Goal: Information Seeking & Learning: Find specific fact

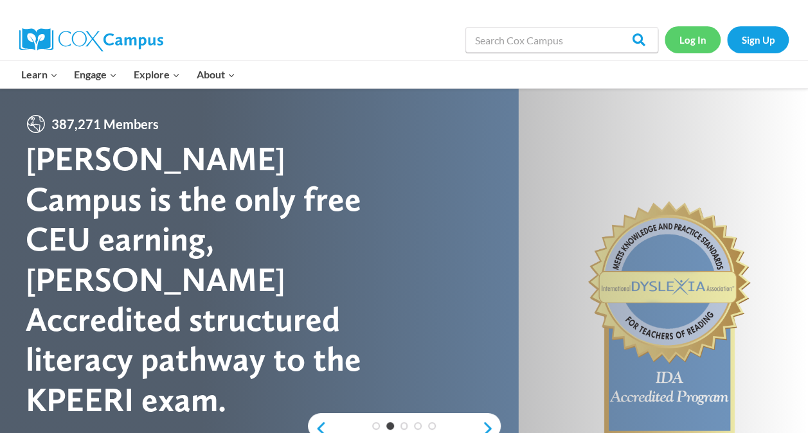
click at [708, 41] on link "Log In" at bounding box center [693, 39] width 56 height 26
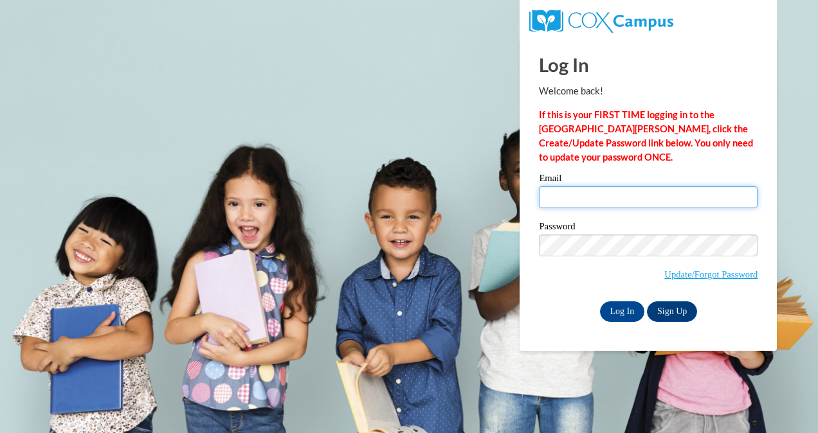
click at [581, 194] on input "Email" at bounding box center [648, 197] width 219 height 22
type input "rebeccaskitchens@gmail.com"
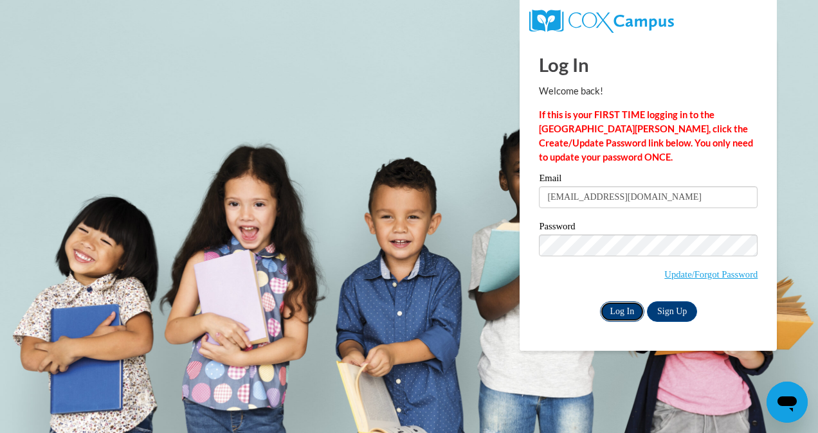
click at [613, 316] on input "Log In" at bounding box center [622, 311] width 45 height 21
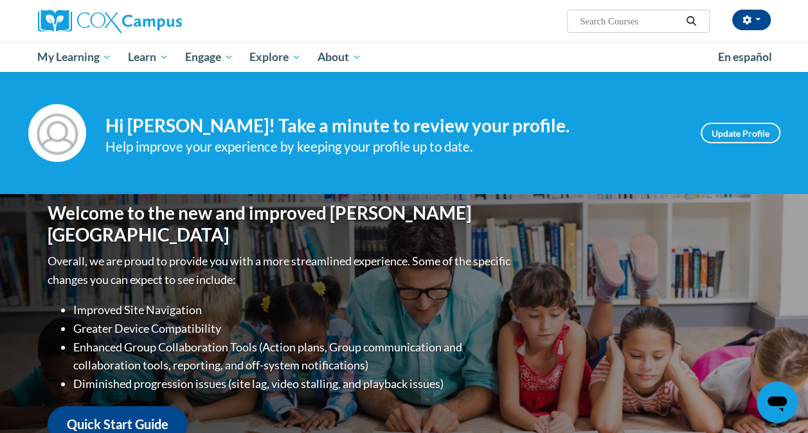
click at [638, 23] on input "Search..." at bounding box center [629, 20] width 103 height 15
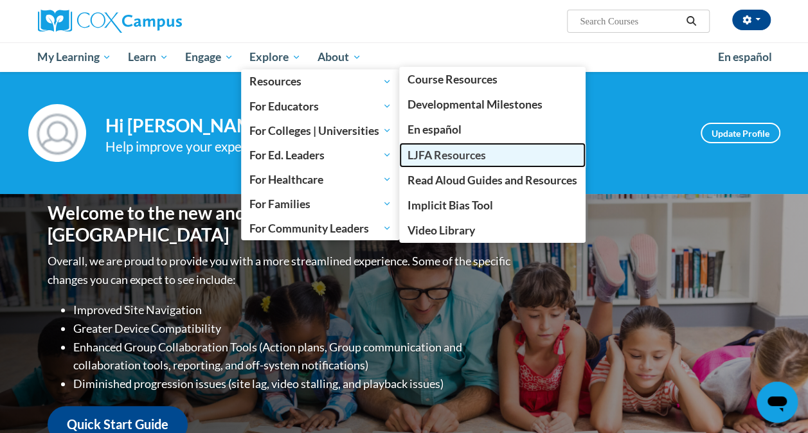
click at [468, 152] on span "LJFA Resources" at bounding box center [447, 154] width 78 height 13
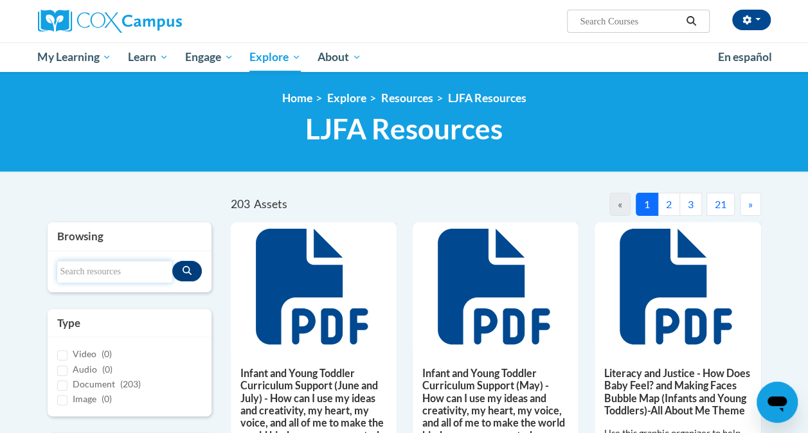
click at [119, 273] on input "Search resources" at bounding box center [114, 272] width 115 height 22
type input "milo"
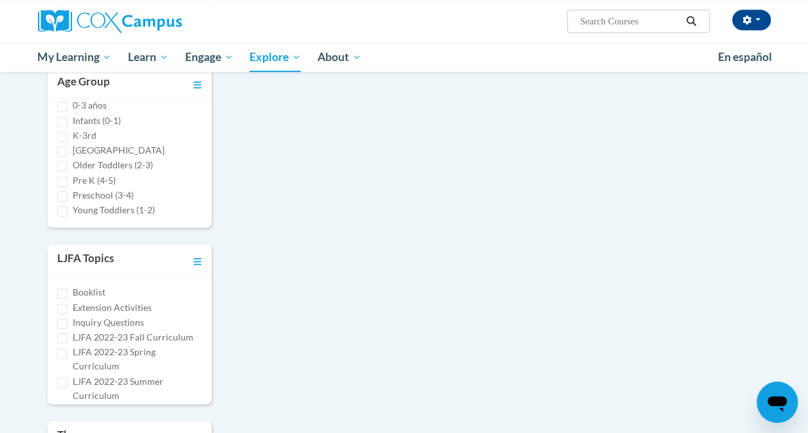
scroll to position [100, 0]
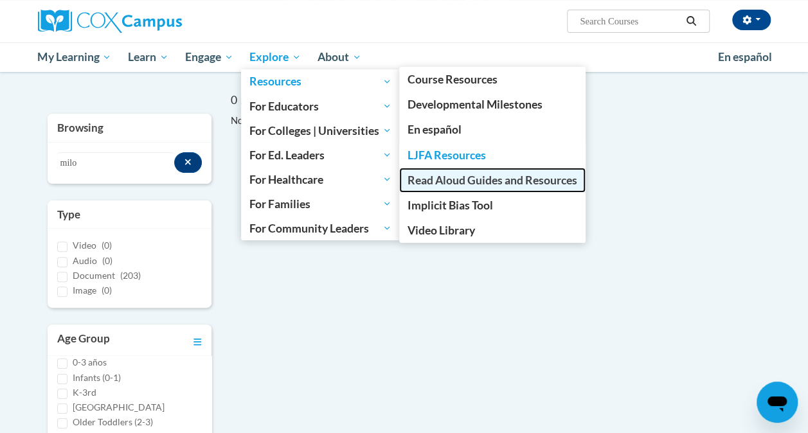
click at [478, 177] on span "Read Aloud Guides and Resources" at bounding box center [493, 180] width 170 height 13
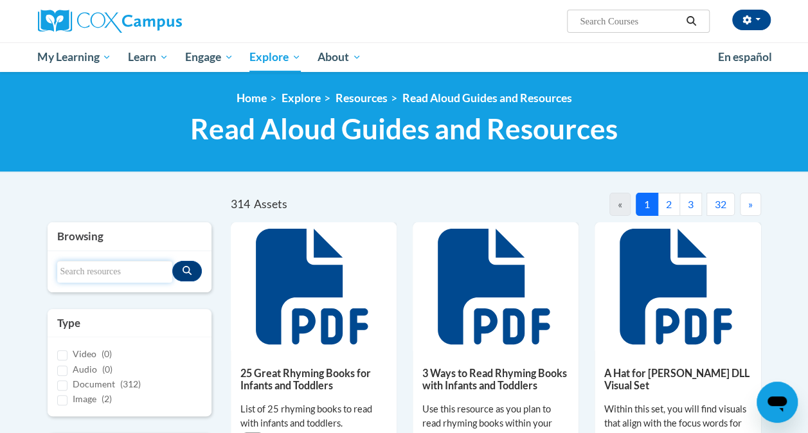
click at [121, 274] on input "Search resources" at bounding box center [114, 272] width 115 height 22
type input "milo"
